Goal: Task Accomplishment & Management: Use online tool/utility

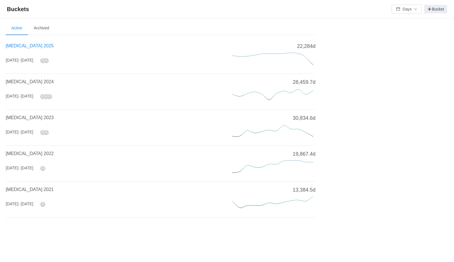
click at [28, 45] on span "[MEDICAL_DATA] 2025" at bounding box center [30, 45] width 48 height 5
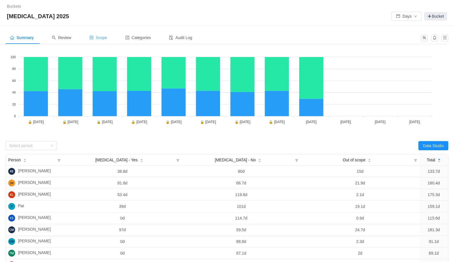
click at [105, 37] on span "Scope" at bounding box center [99, 37] width 18 height 5
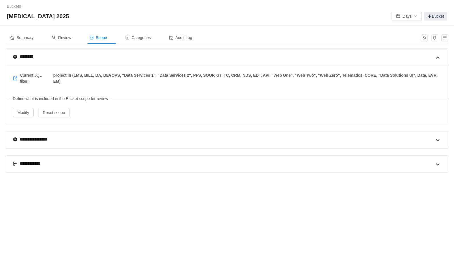
click at [30, 164] on div "**********" at bounding box center [30, 163] width 35 height 7
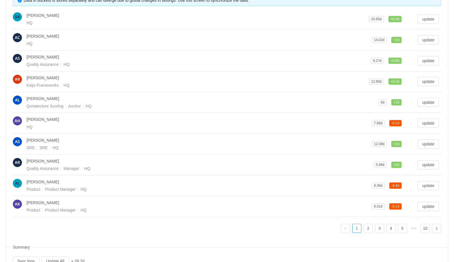
scroll to position [207, 0]
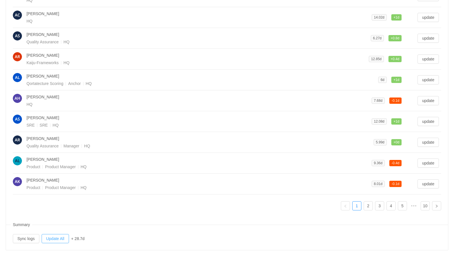
click at [62, 237] on button "Update All" at bounding box center [55, 238] width 27 height 9
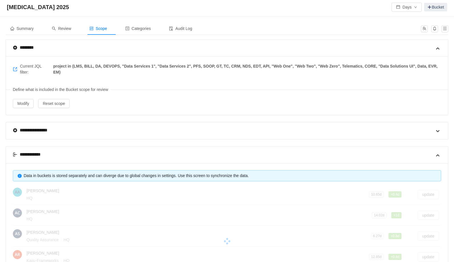
scroll to position [0, 0]
